Goal: Transaction & Acquisition: Book appointment/travel/reservation

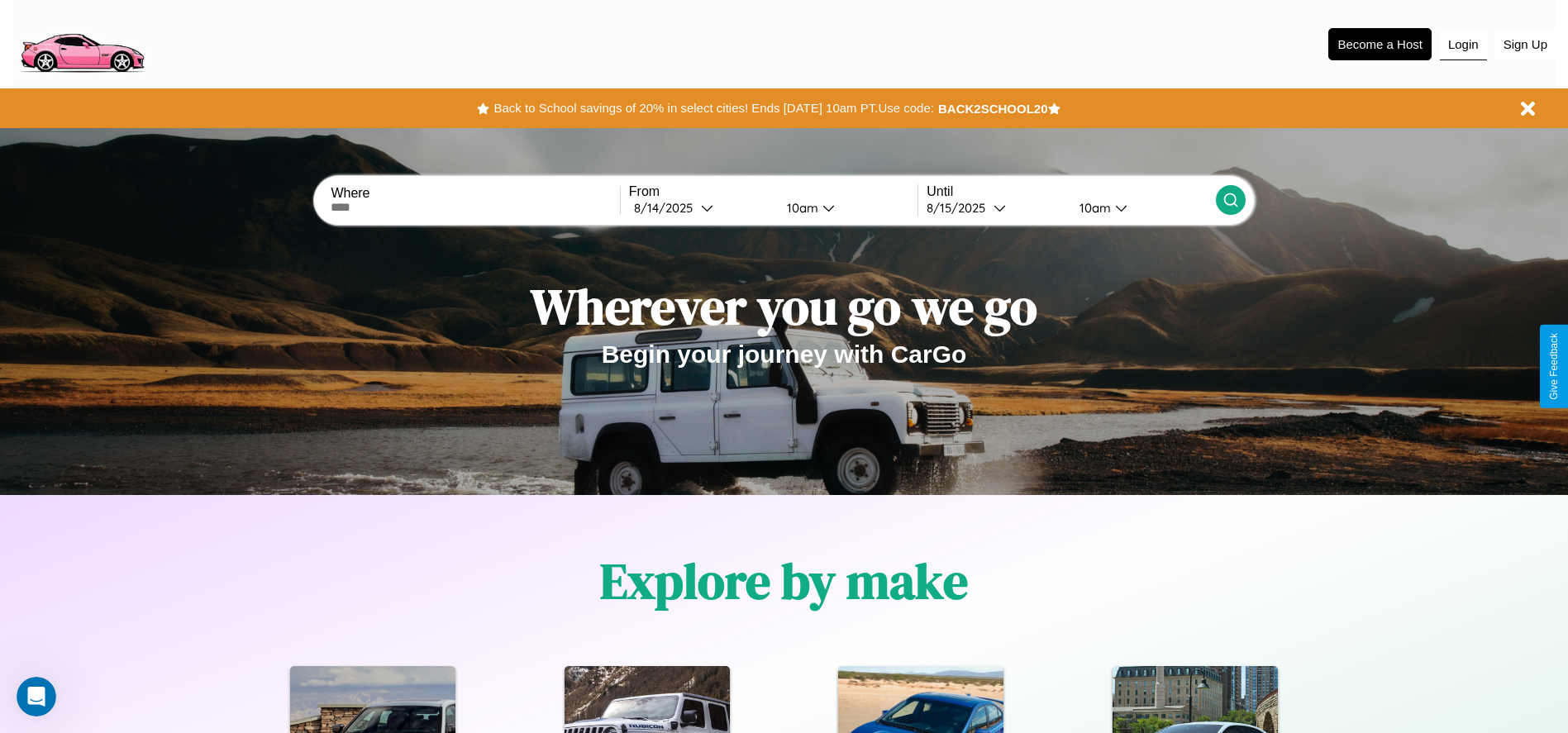
click at [1462, 44] on button "Login" at bounding box center [1463, 44] width 47 height 32
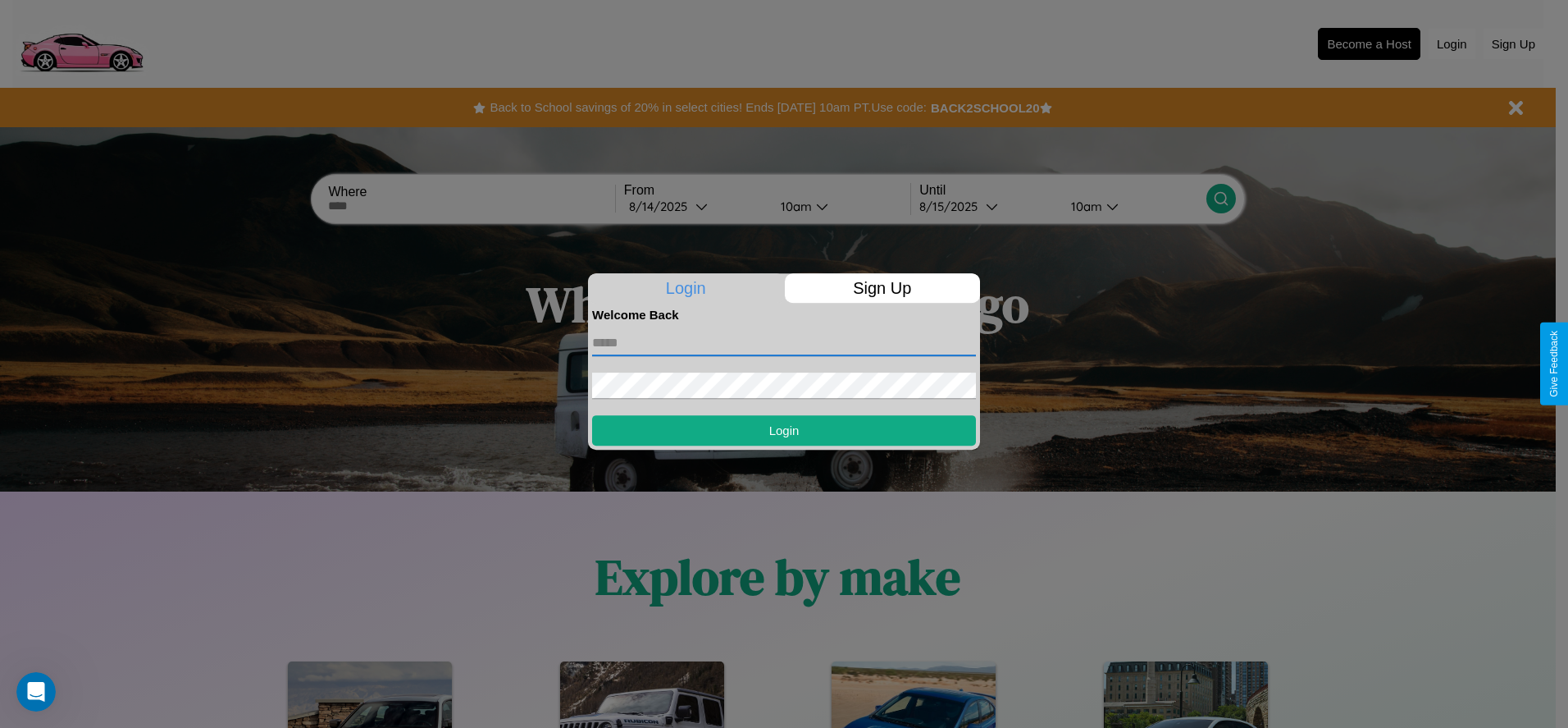
click at [784, 342] on input "text" at bounding box center [784, 342] width 383 height 26
type input "**********"
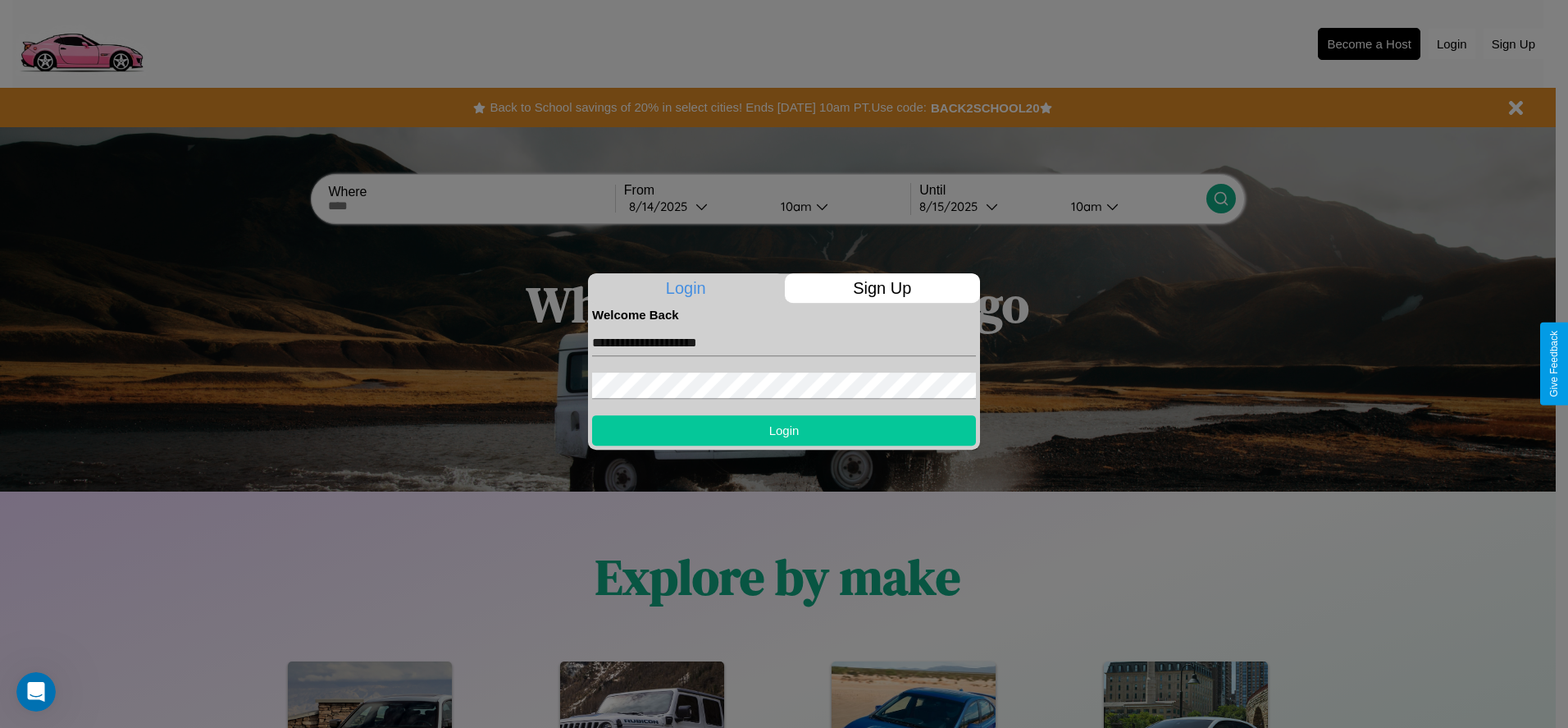
click at [784, 430] on button "Login" at bounding box center [784, 430] width 383 height 30
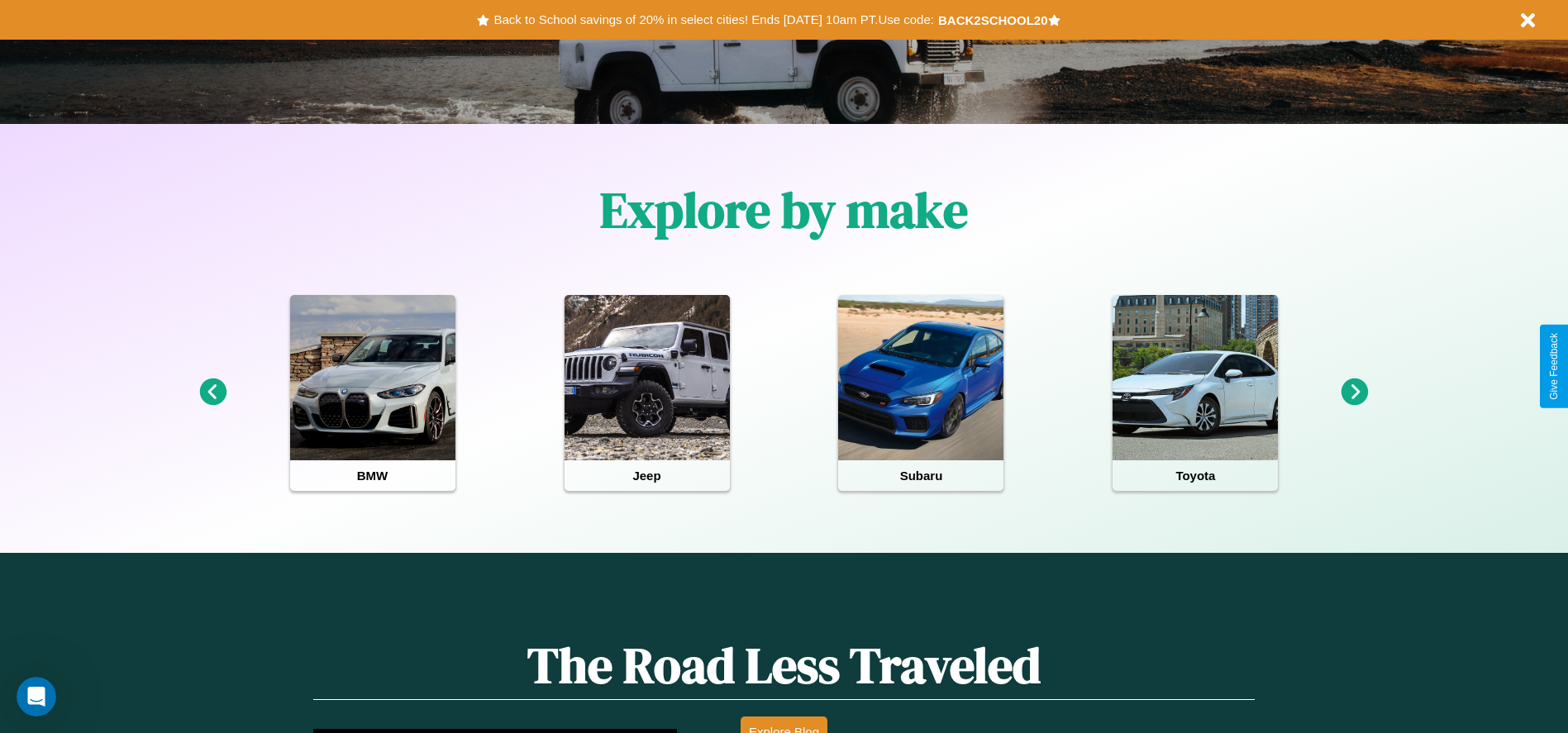
scroll to position [737, 0]
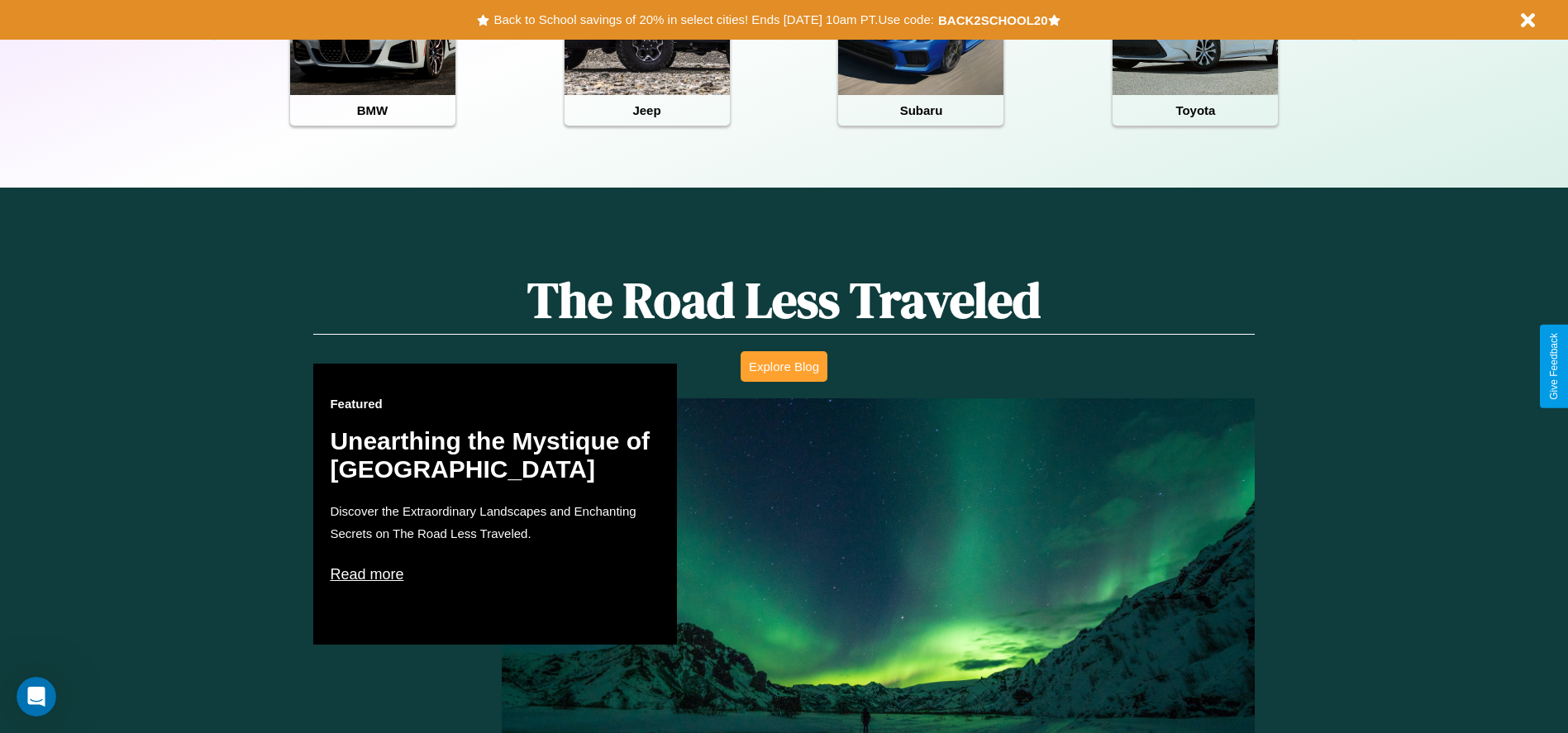
click at [784, 366] on button "Explore Blog" at bounding box center [784, 366] width 87 height 31
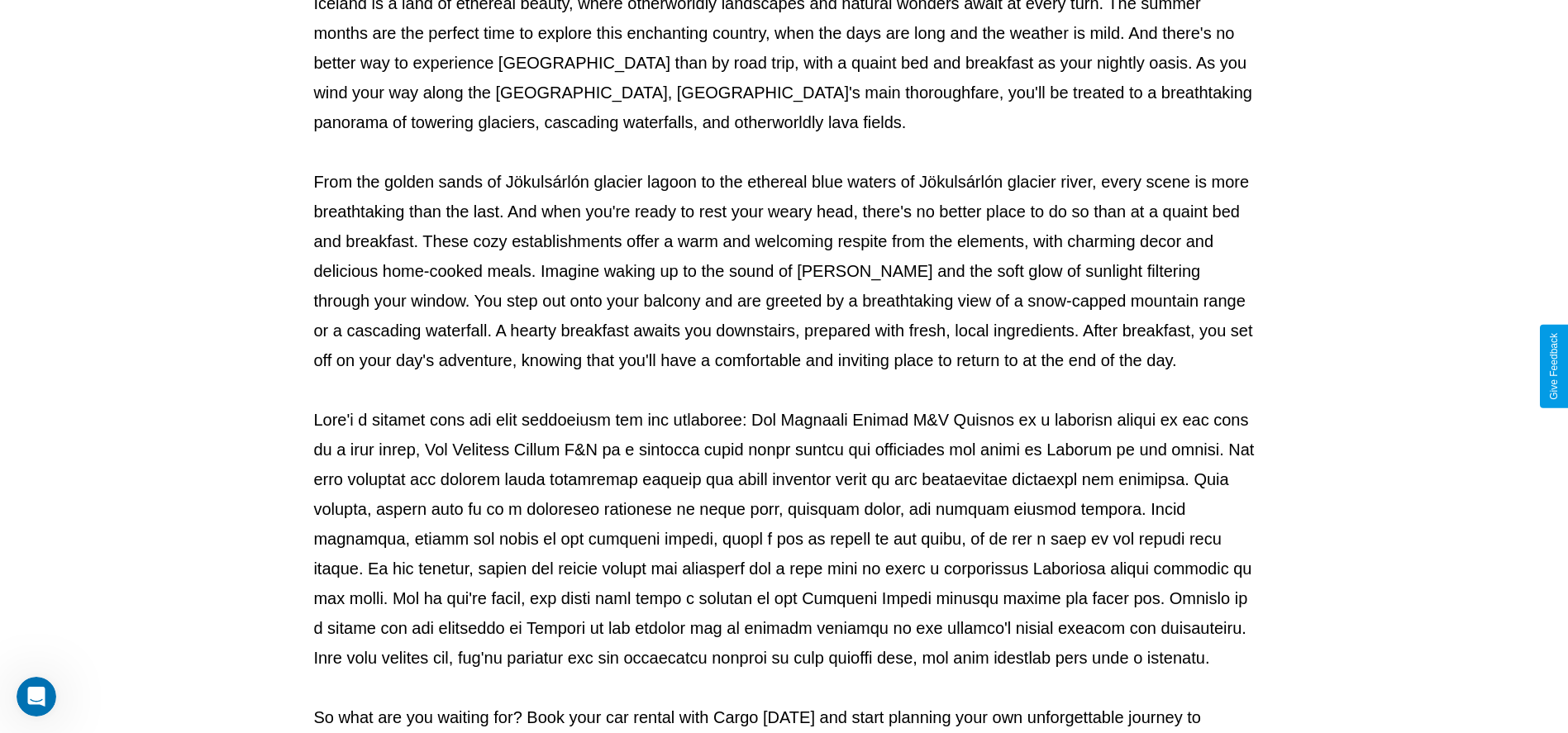
scroll to position [548, 0]
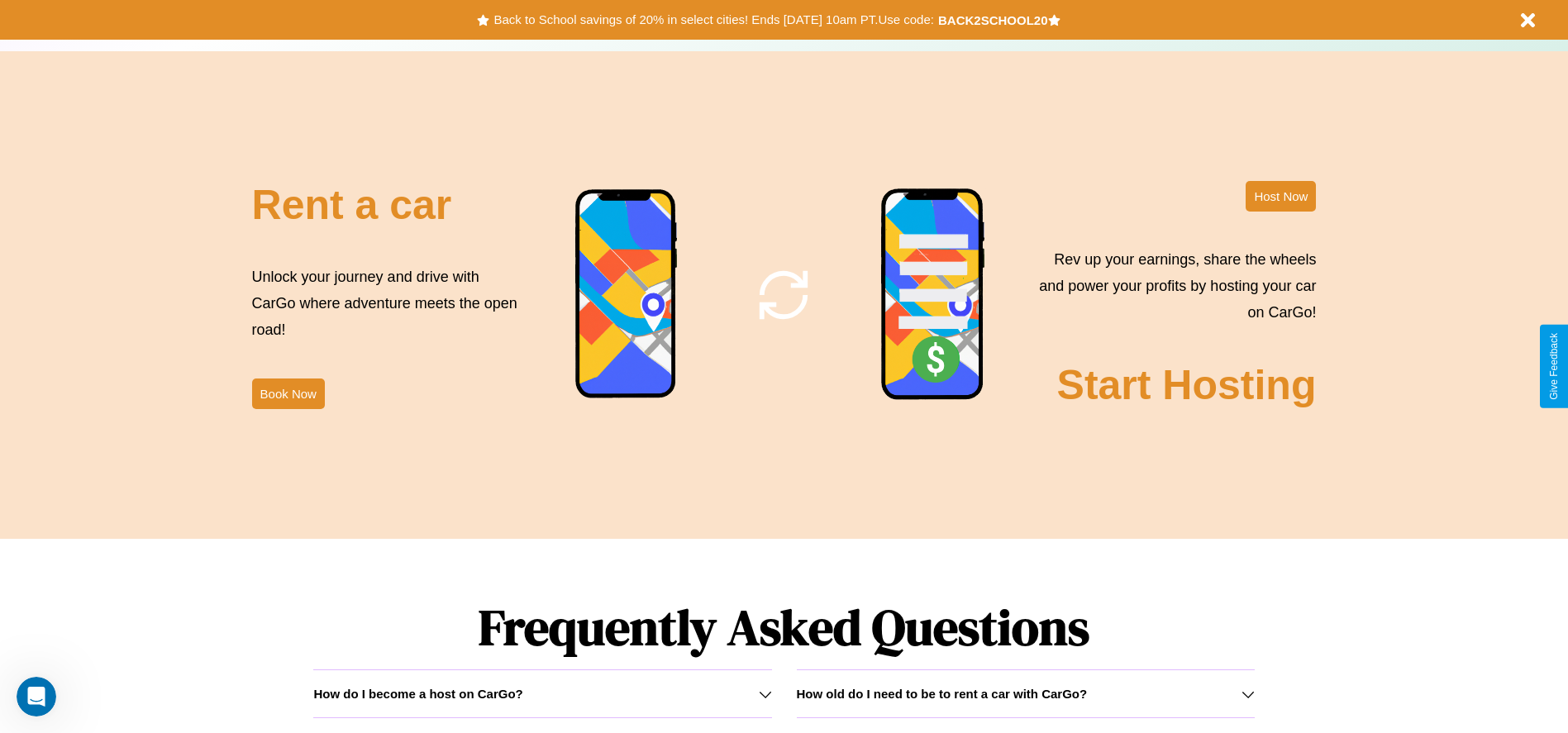
scroll to position [2000, 0]
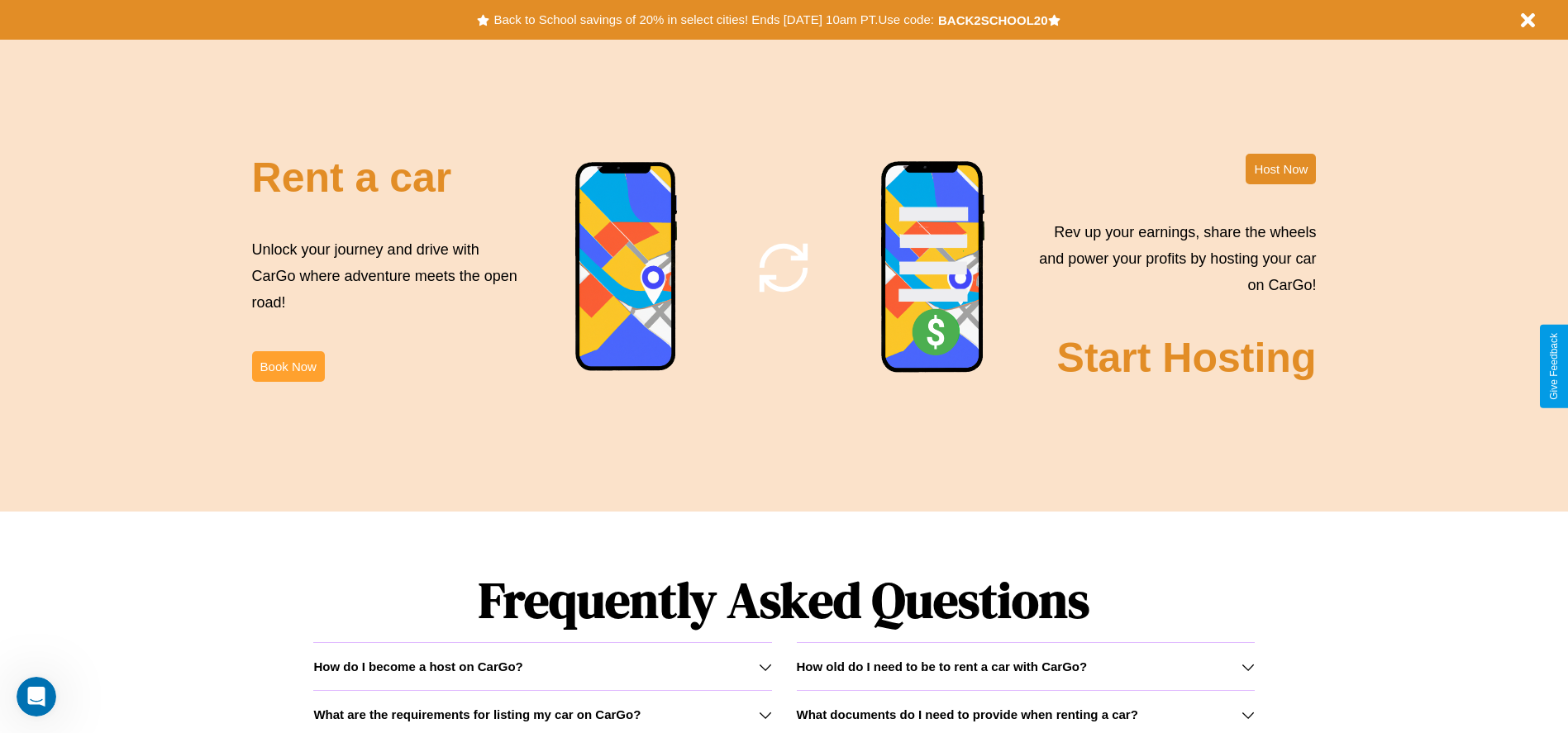
click at [288, 366] on button "Book Now" at bounding box center [288, 366] width 73 height 31
